Goal: Check status: Check status

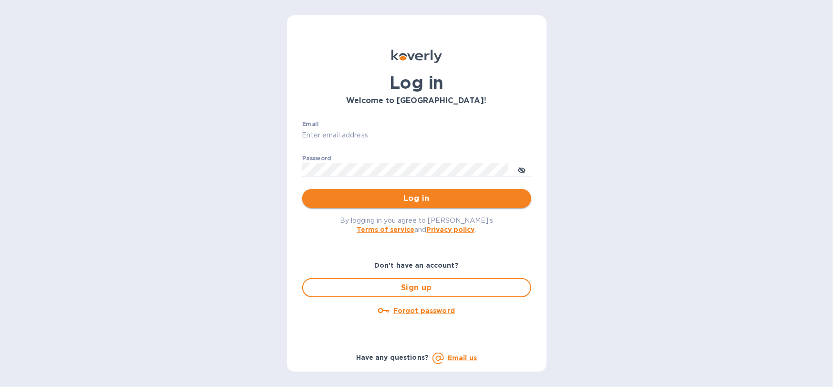
type input "anna@mfwwineco.com"
click at [424, 199] on span "Log in" at bounding box center [417, 198] width 214 height 11
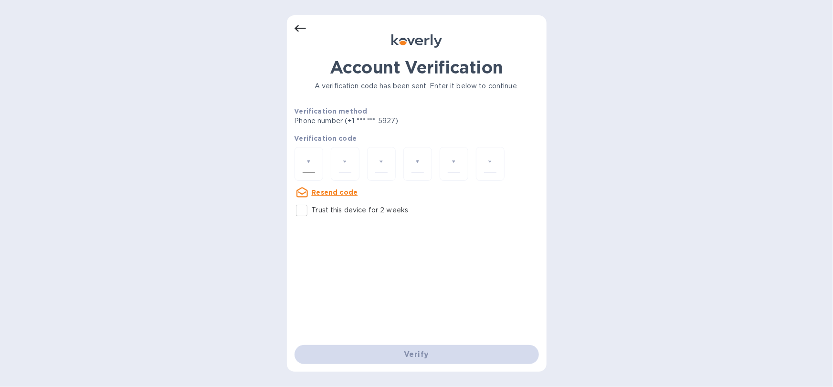
click at [311, 165] on input "number" at bounding box center [309, 164] width 12 height 18
type input "9"
type input "5"
type input "2"
type input "3"
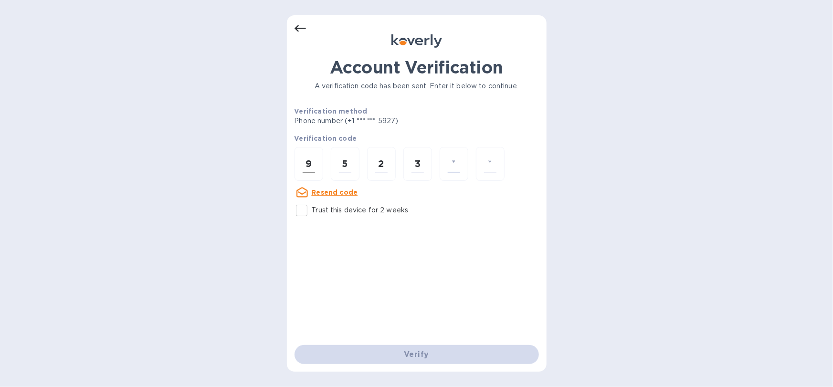
type input "4"
type input "5"
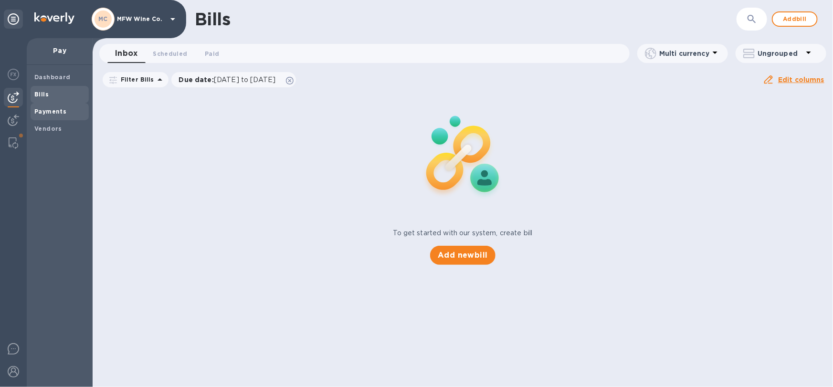
click at [69, 114] on span "Payments" at bounding box center [59, 112] width 51 height 10
